Goal: Information Seeking & Learning: Learn about a topic

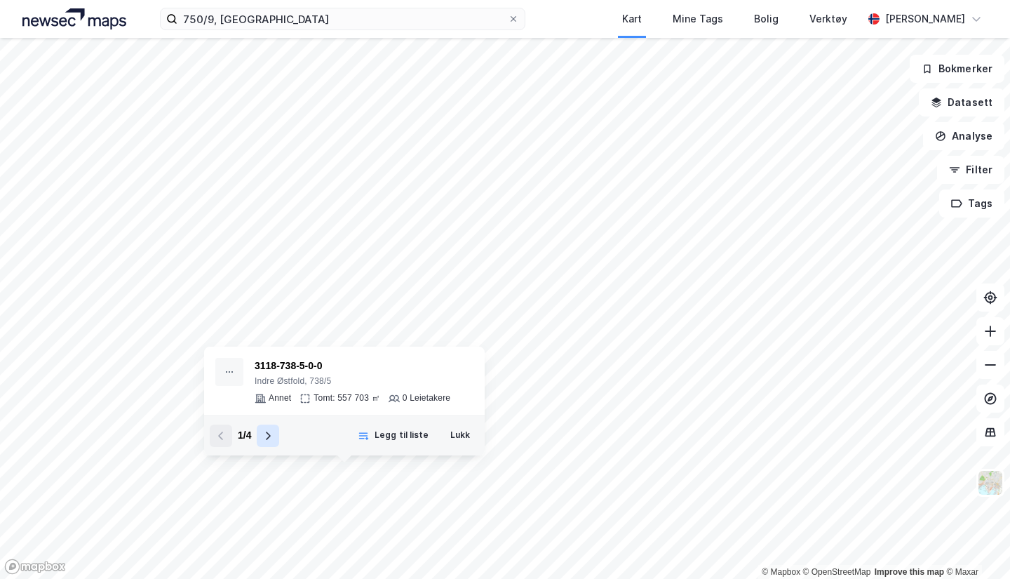
click at [267, 436] on icon at bounding box center [267, 435] width 11 height 11
click at [356, 441] on button "Legg til liste" at bounding box center [393, 436] width 89 height 22
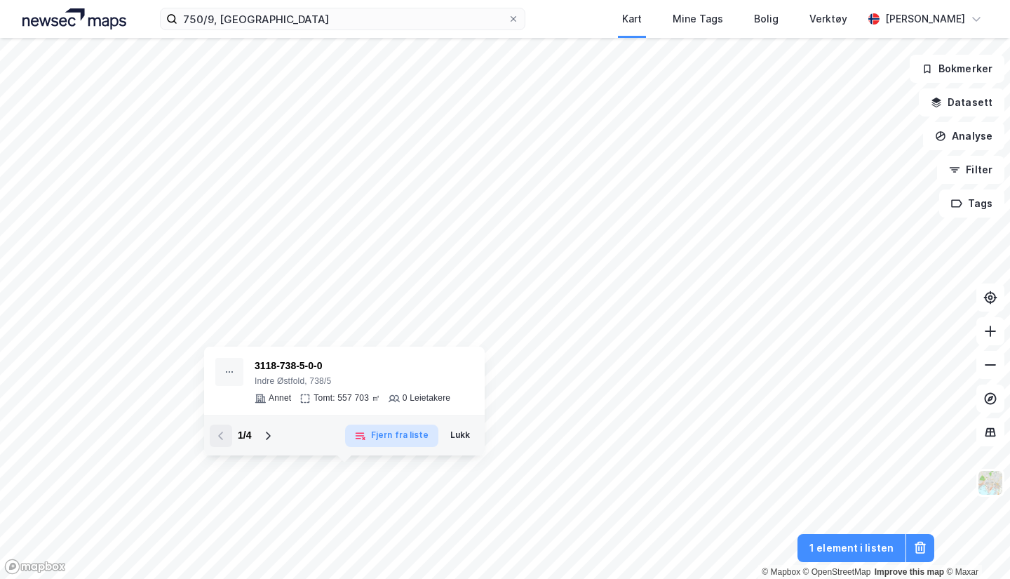
click at [366, 438] on icon "button" at bounding box center [359, 435] width 11 height 11
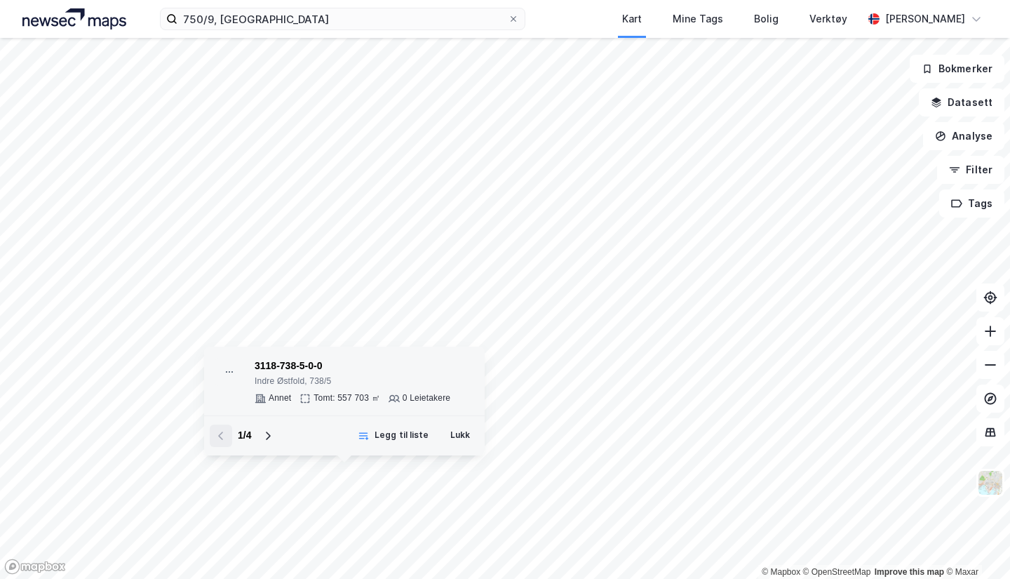
click at [286, 373] on div "3118-738-5-0-0" at bounding box center [353, 366] width 196 height 17
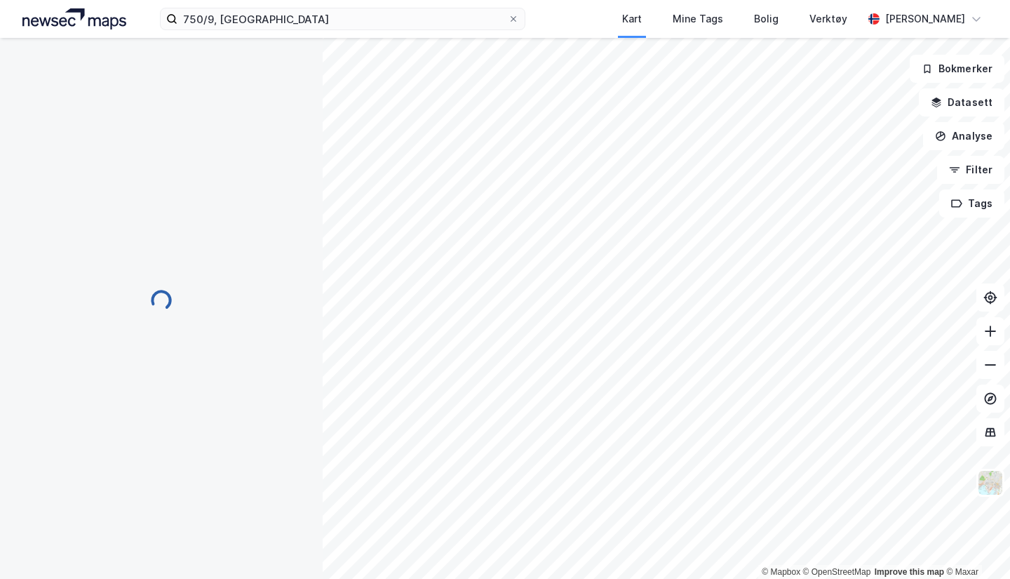
scroll to position [25, 0]
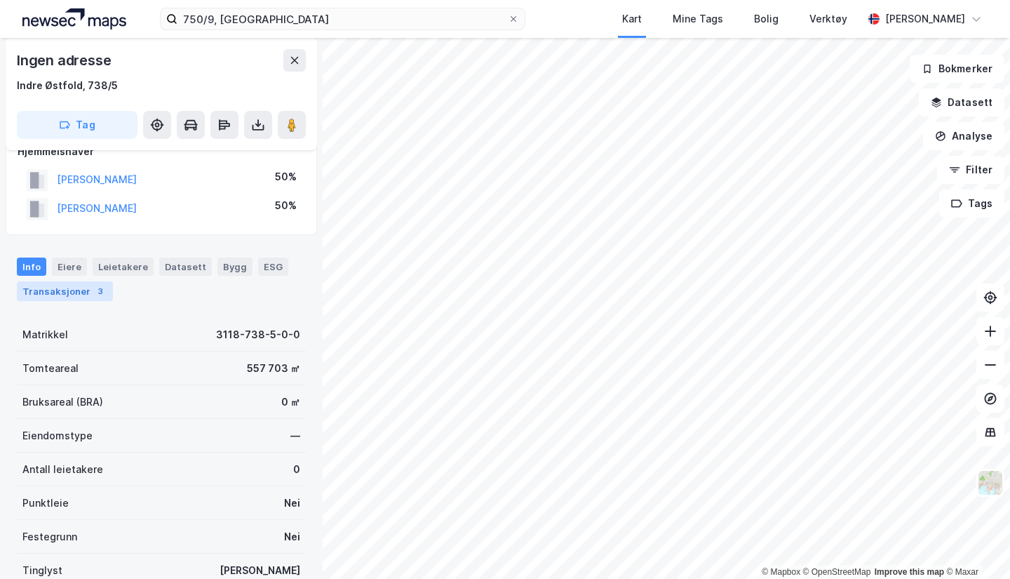
click at [74, 298] on div "Transaksjoner 3" at bounding box center [65, 291] width 96 height 20
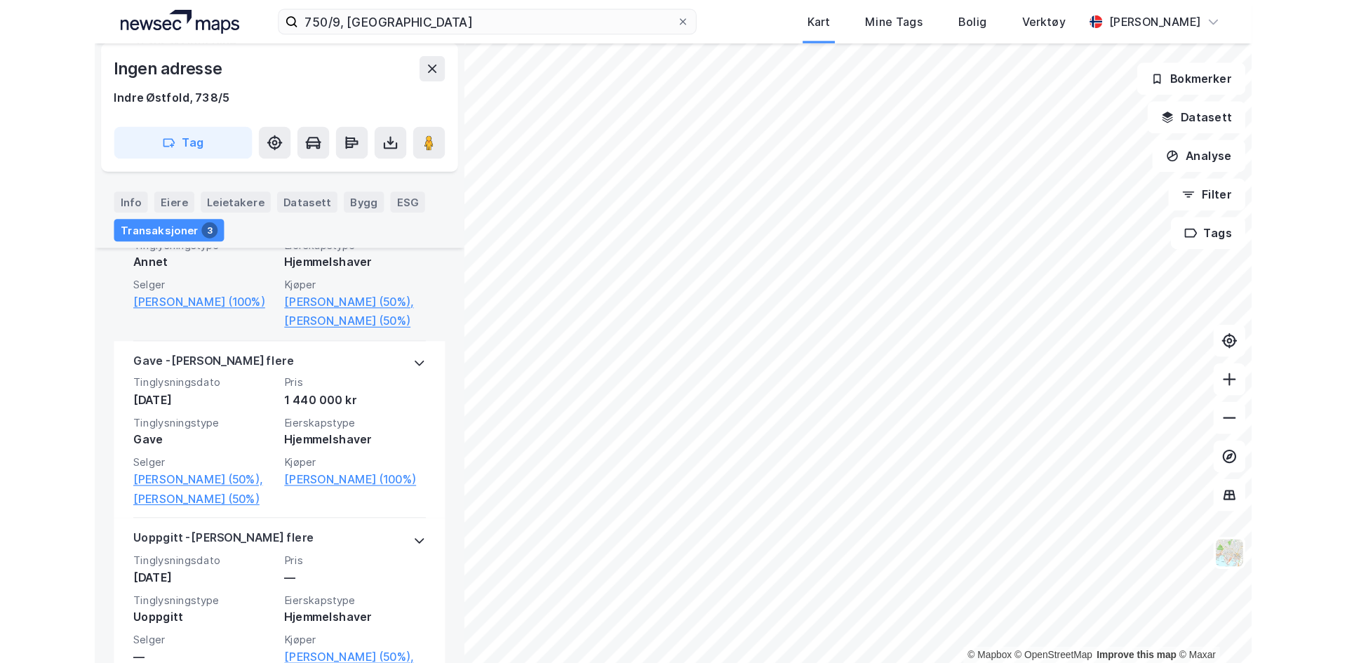
scroll to position [235, 0]
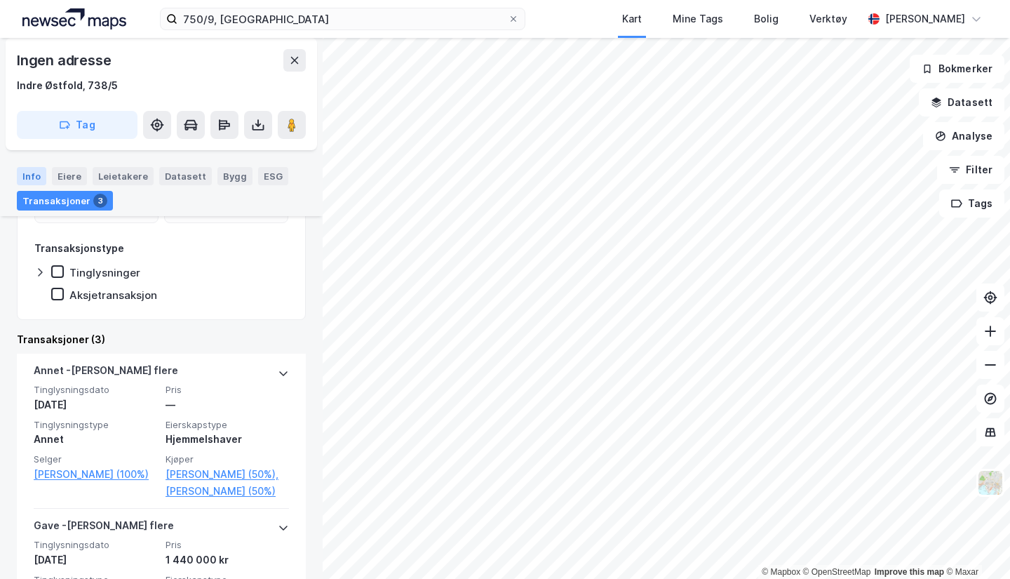
click at [28, 178] on div "Info" at bounding box center [31, 176] width 29 height 18
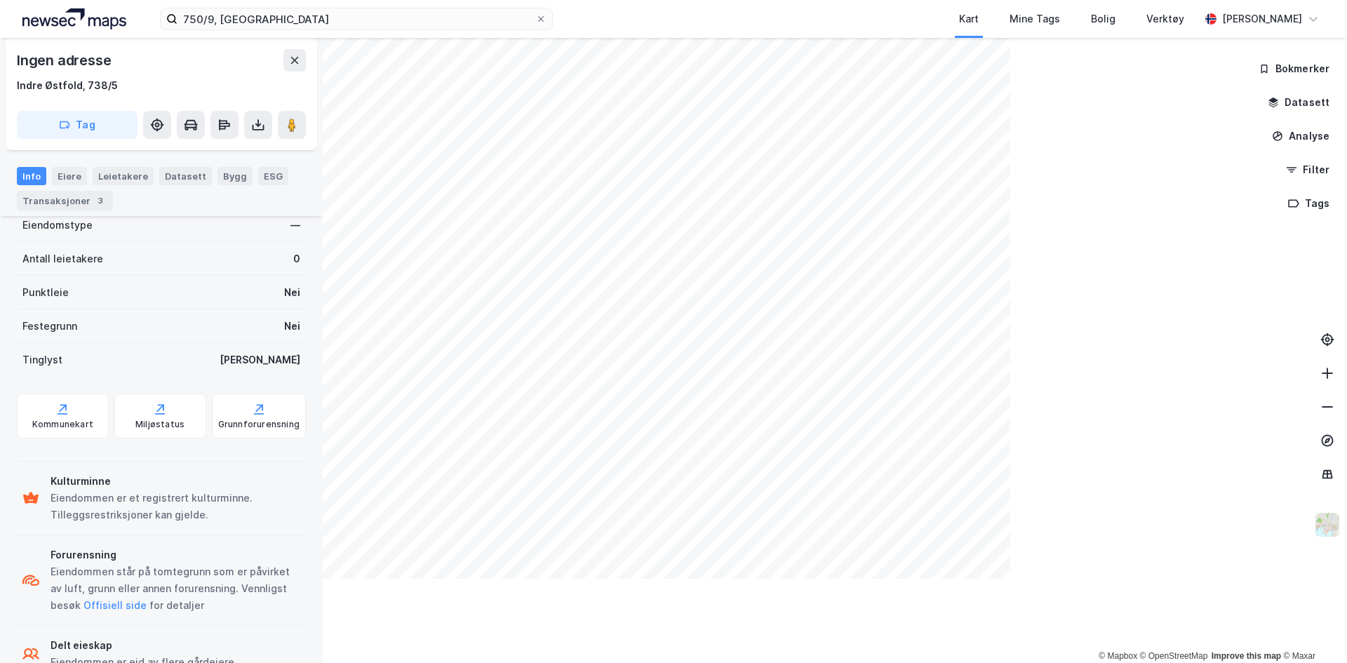
scroll to position [235, 0]
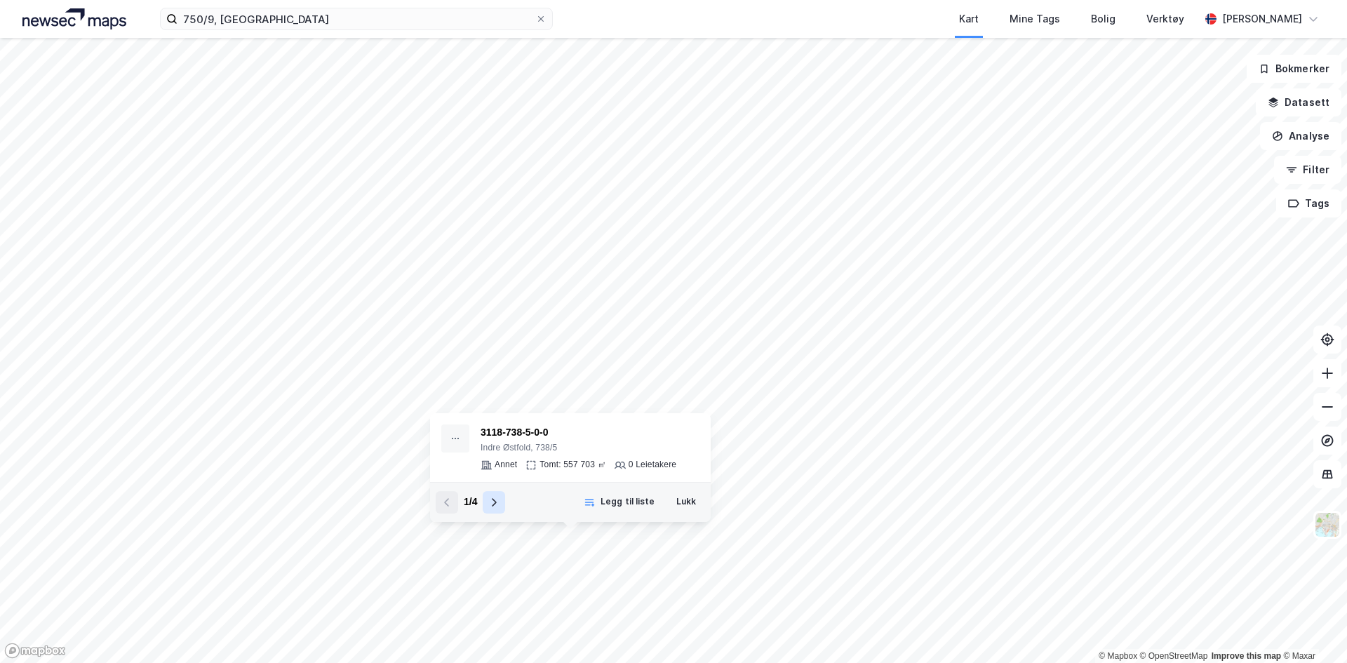
click at [489, 498] on icon at bounding box center [493, 502] width 11 height 11
